Goal: Transaction & Acquisition: Subscribe to service/newsletter

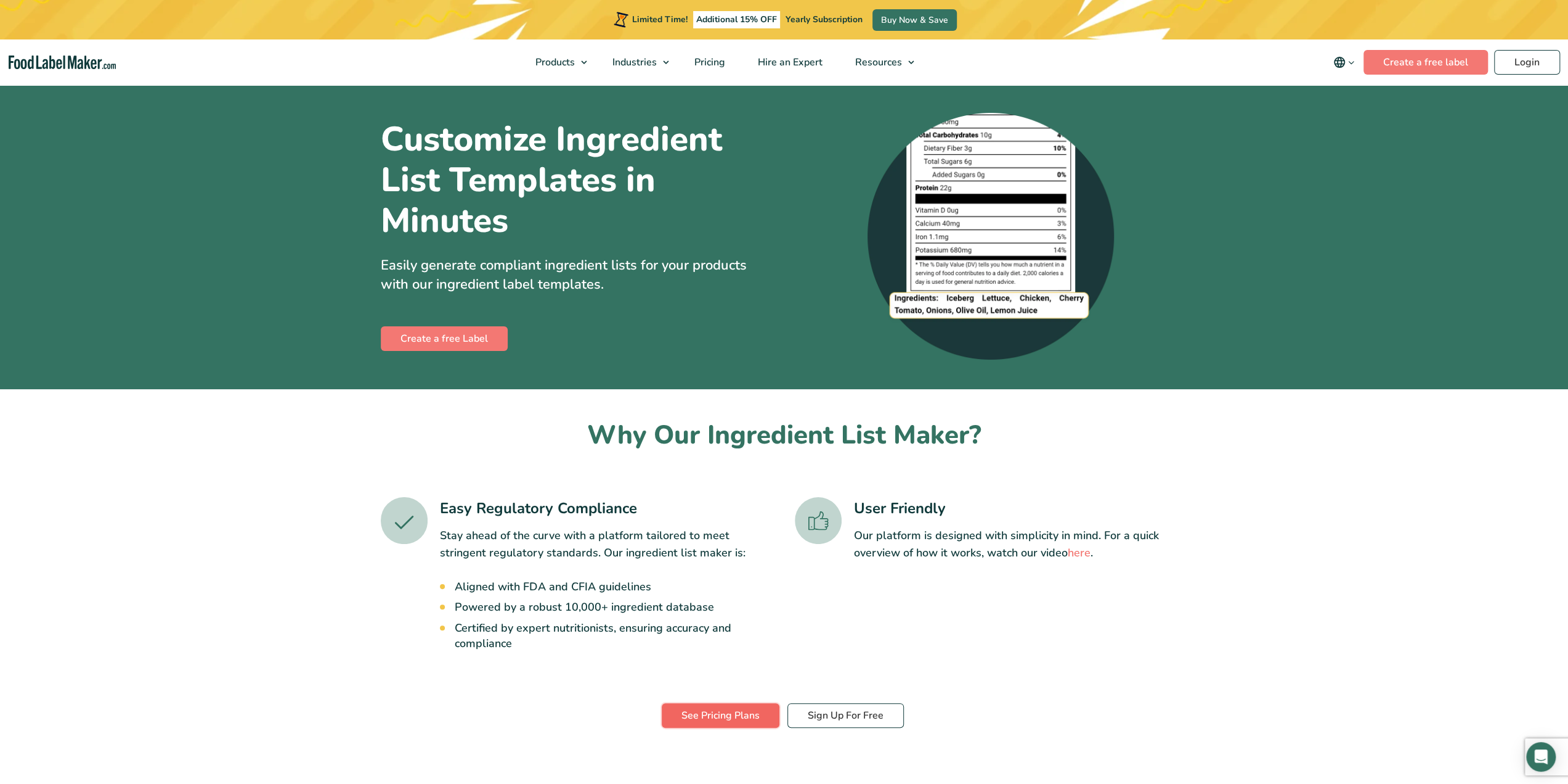
click at [745, 721] on link "See Pricing Plans" at bounding box center [721, 715] width 117 height 25
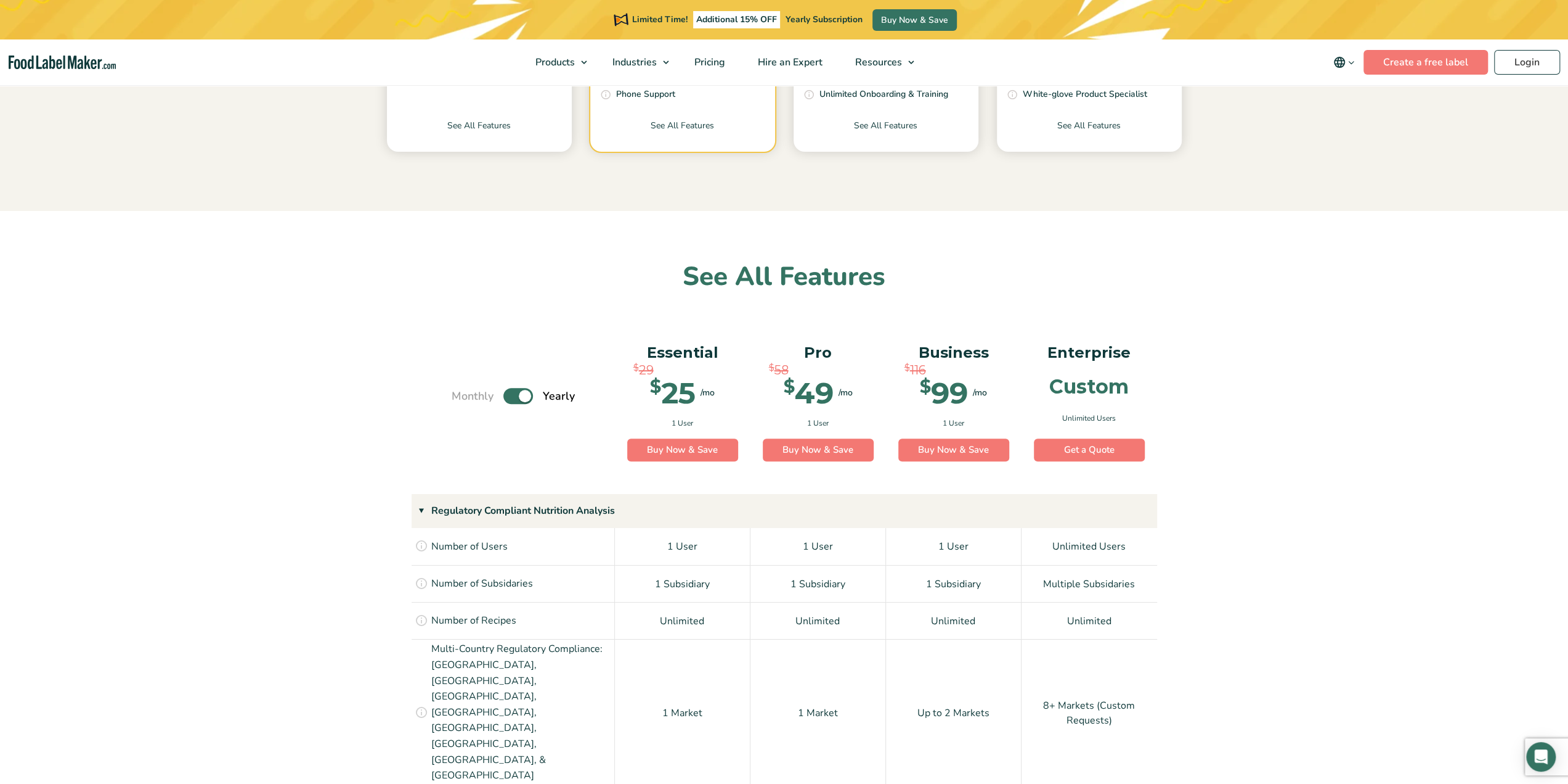
scroll to position [678, 0]
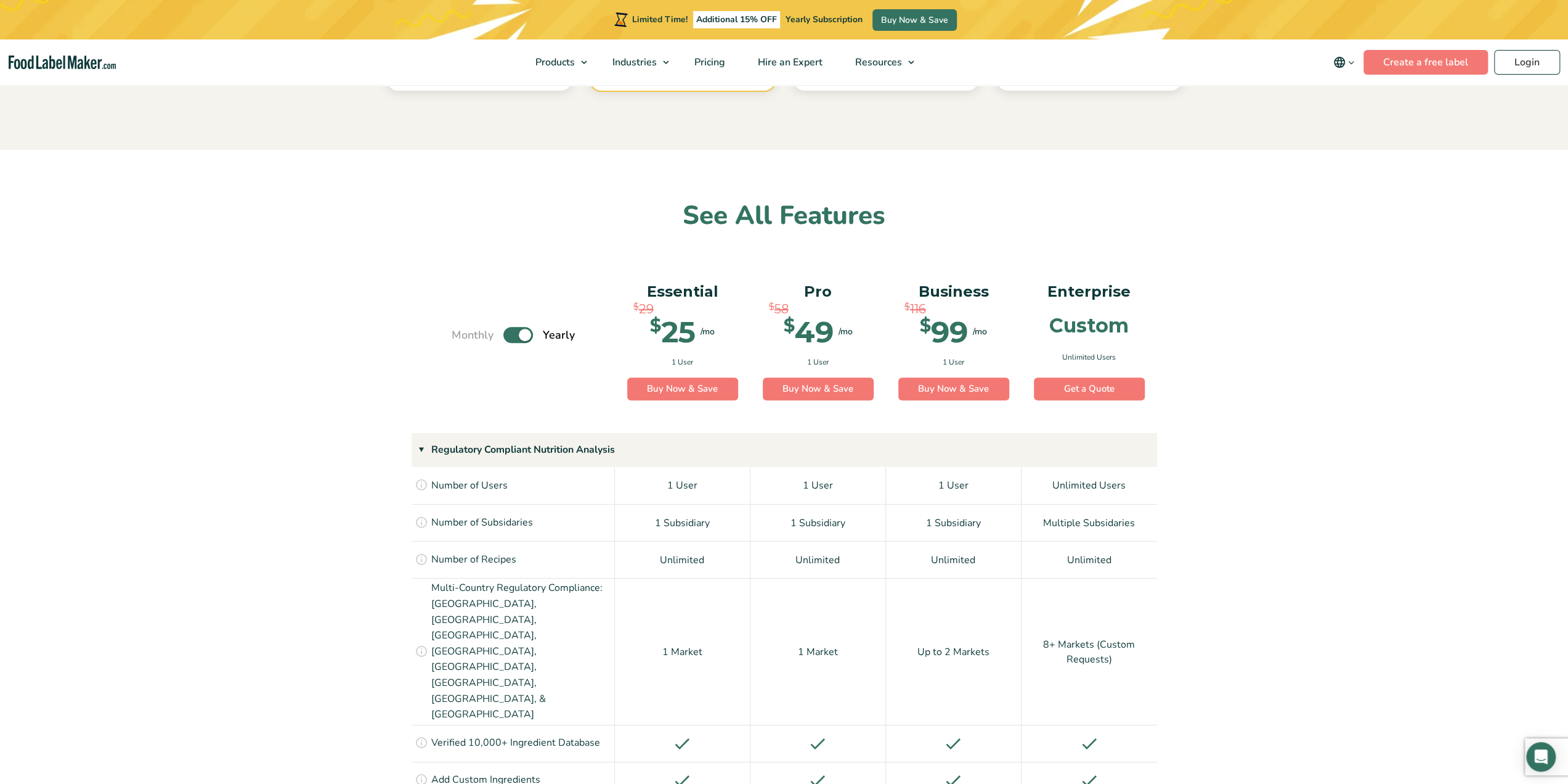
click at [513, 336] on label "Toggle" at bounding box center [518, 334] width 30 height 16
click at [463, 336] on input "Toggle" at bounding box center [458, 335] width 8 height 8
checkbox input "false"
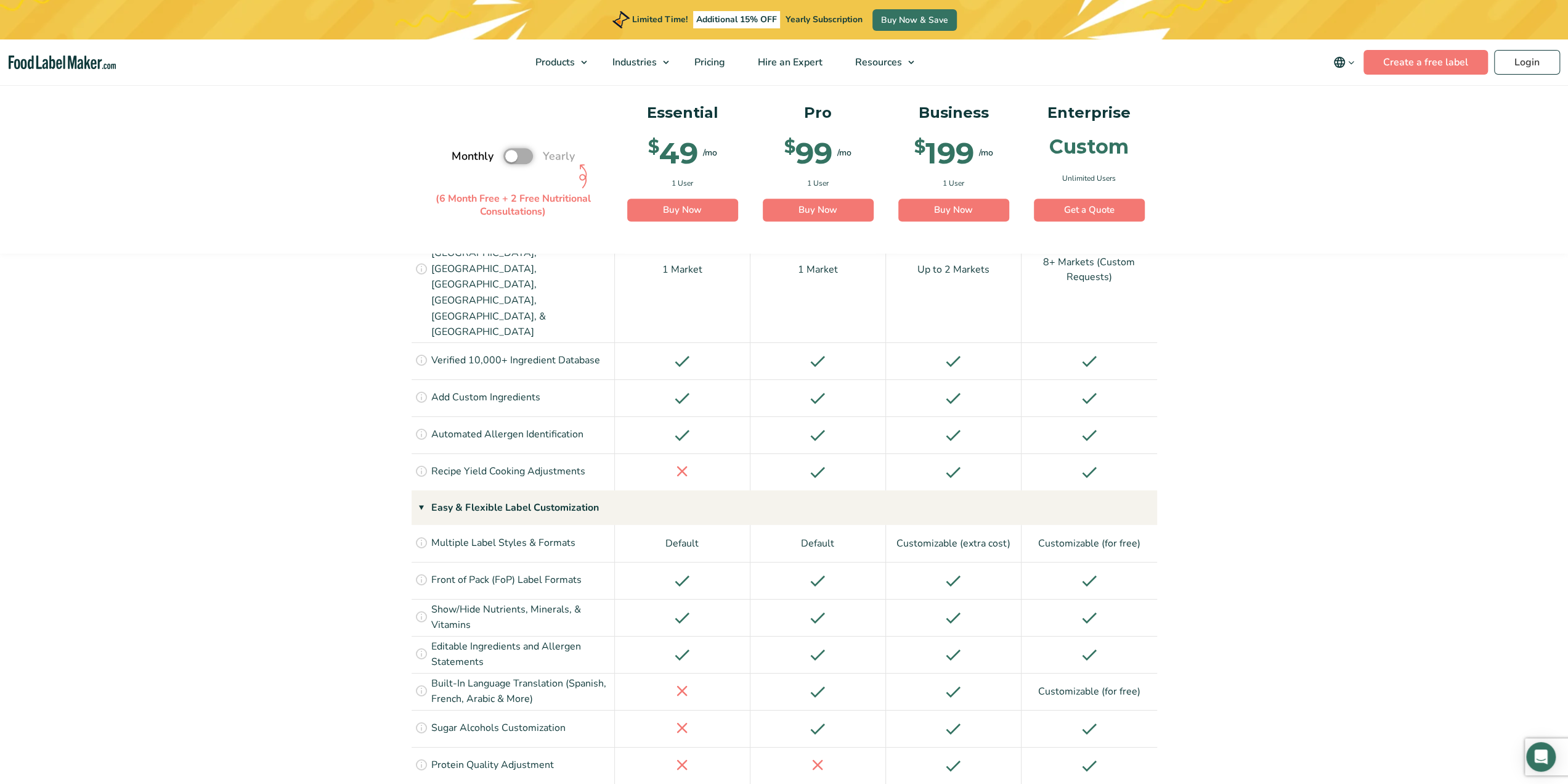
scroll to position [1109, 0]
